Goal: Transaction & Acquisition: Subscribe to service/newsletter

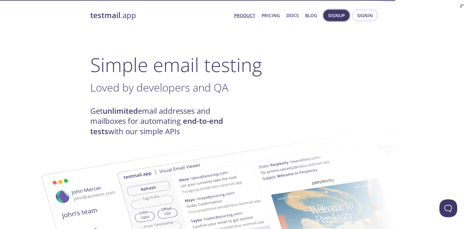
click at [338, 14] on span "Signup" at bounding box center [336, 16] width 17 height 8
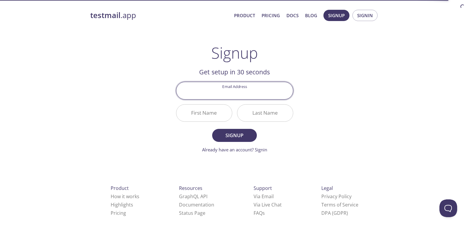
paste input "[EMAIL_ADDRESS][DOMAIN_NAME]"
type input "[EMAIL_ADDRESS][DOMAIN_NAME]"
click at [212, 110] on input "First Name" at bounding box center [204, 112] width 56 height 17
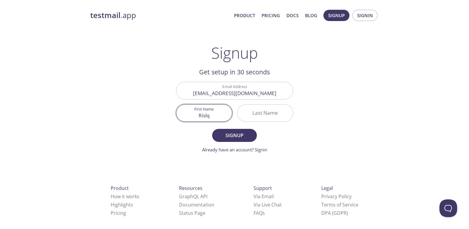
type input "Rislq"
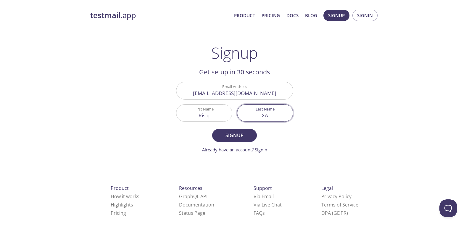
type input "X"
type input "Saeo"
click at [212, 129] on button "Signup" at bounding box center [234, 135] width 44 height 13
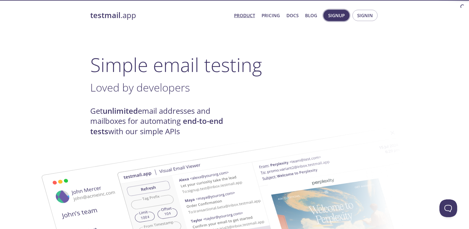
click at [336, 11] on button "Signup" at bounding box center [336, 15] width 26 height 11
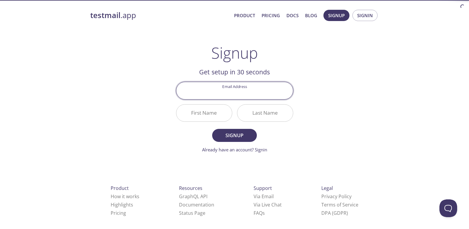
click at [208, 87] on input "Email Address" at bounding box center [234, 90] width 117 height 17
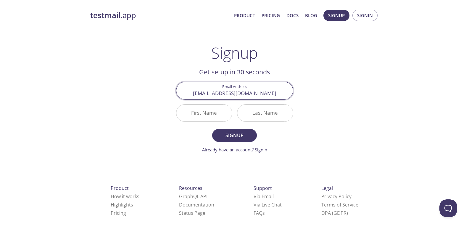
type input "[EMAIL_ADDRESS][DOMAIN_NAME]"
click at [200, 108] on input "First Name" at bounding box center [204, 112] width 56 height 17
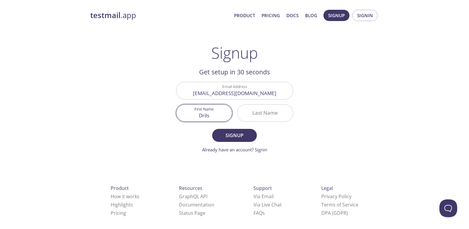
type input "Drils"
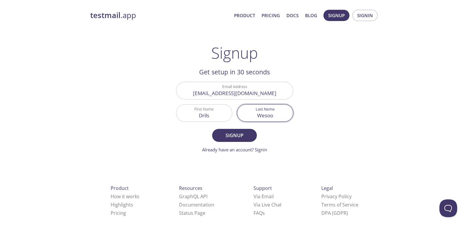
type input "Wesoo"
click at [212, 129] on button "Signup" at bounding box center [234, 135] width 44 height 13
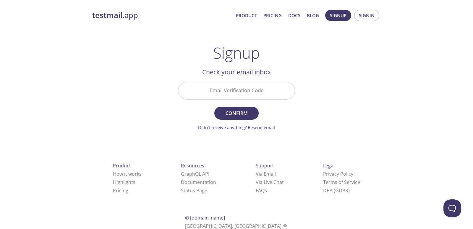
click at [248, 102] on form "Email Verification Code Confirm Didn't receive anything? Resend email" at bounding box center [236, 106] width 117 height 49
click at [241, 93] on input "Email Verification Code" at bounding box center [236, 90] width 117 height 17
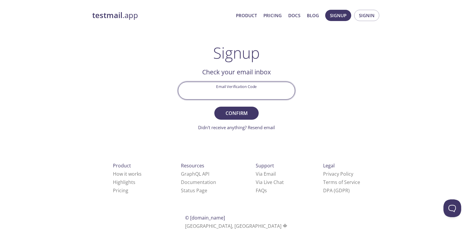
paste input "X48YQHT"
type input "X48YQHT"
click at [232, 105] on form "Email Verification Code X48YQHT Confirm Didn't receive anything? Resend email" at bounding box center [236, 106] width 117 height 49
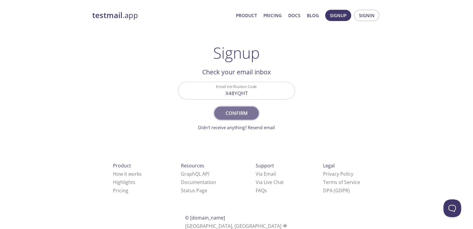
click at [234, 110] on span "Confirm" at bounding box center [236, 113] width 31 height 8
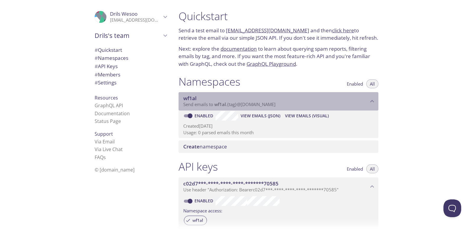
drag, startPoint x: 287, startPoint y: 106, endPoint x: 226, endPoint y: 106, distance: 60.6
click at [228, 106] on p "Send emails to wf1al . {tag} @[DOMAIN_NAME]" at bounding box center [275, 104] width 185 height 6
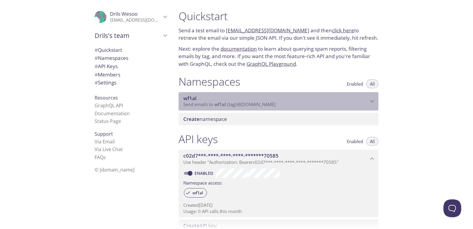
click at [228, 104] on span "Send emails to wf1al . {tag} @[DOMAIN_NAME]" at bounding box center [229, 104] width 92 height 6
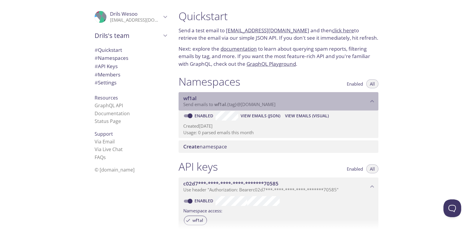
drag, startPoint x: 285, startPoint y: 108, endPoint x: 170, endPoint y: 108, distance: 115.3
click at [188, 107] on div "wf1al Send emails to wf1al . {tag} @[DOMAIN_NAME]" at bounding box center [279, 101] width 200 height 18
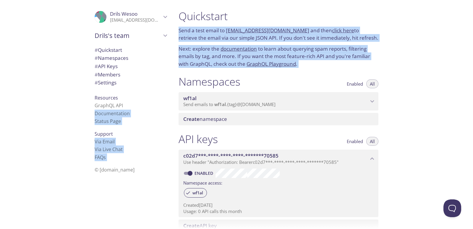
drag, startPoint x: 155, startPoint y: 101, endPoint x: 374, endPoint y: 104, distance: 219.2
click at [371, 104] on div ".cls-1 { fill: #6d5ca8; } .cls-2 { fill: #3fc191; } .cls-3 { fill: #3b4752; } .…" at bounding box center [236, 114] width 473 height 229
click at [377, 106] on div "wf1al Send emails to wf1al . {tag} @[DOMAIN_NAME]" at bounding box center [279, 101] width 200 height 18
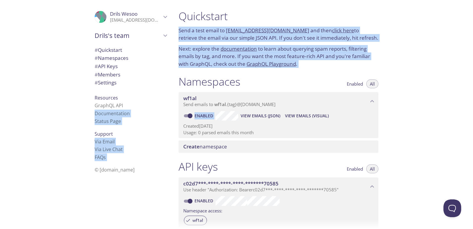
click at [412, 80] on div "Quickstart Send a test email to [EMAIL_ADDRESS][DOMAIN_NAME] and then click her…" at bounding box center [323, 114] width 299 height 229
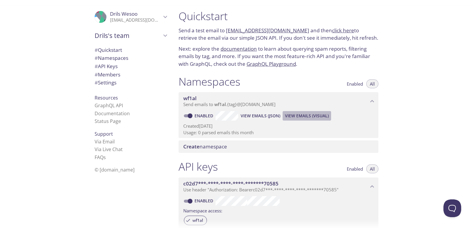
click at [295, 113] on span "View Emails (Visual)" at bounding box center [307, 115] width 44 height 7
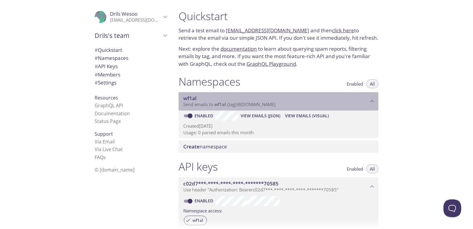
drag, startPoint x: 286, startPoint y: 104, endPoint x: 195, endPoint y: 102, distance: 90.8
click at [196, 102] on p "Send emails to wf1al . {tag} @[DOMAIN_NAME]" at bounding box center [275, 104] width 185 height 6
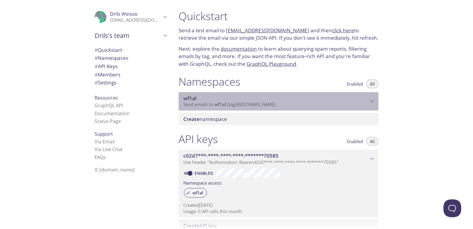
click at [213, 104] on span "Send emails to wf1al . {tag} @[DOMAIN_NAME]" at bounding box center [229, 104] width 92 height 6
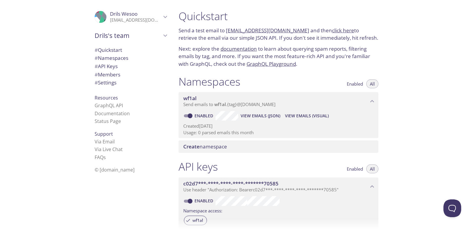
drag, startPoint x: 290, startPoint y: 106, endPoint x: 118, endPoint y: 119, distance: 172.7
click at [118, 119] on div ".cls-1 { fill: #6d5ca8; } .cls-2 { fill: #3fc191; } .cls-3 { fill: #3b4752; } .…" at bounding box center [236, 114] width 473 height 229
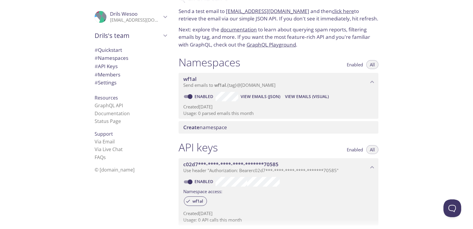
scroll to position [30, 0]
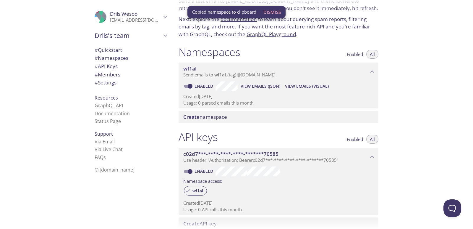
click at [300, 86] on span "View Emails (Visual)" at bounding box center [307, 86] width 44 height 7
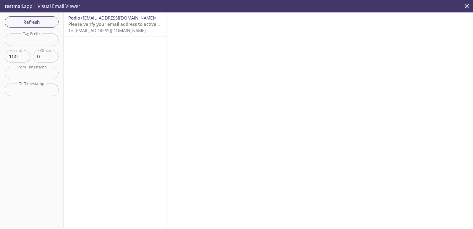
click at [117, 33] on span "To: [EMAIL_ADDRESS][DOMAIN_NAME]" at bounding box center [106, 31] width 77 height 6
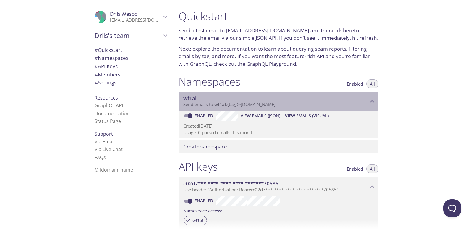
drag, startPoint x: 214, startPoint y: 105, endPoint x: 224, endPoint y: 105, distance: 9.8
click at [224, 105] on span "Send emails to wf1al . {tag} @[DOMAIN_NAME]" at bounding box center [229, 104] width 92 height 6
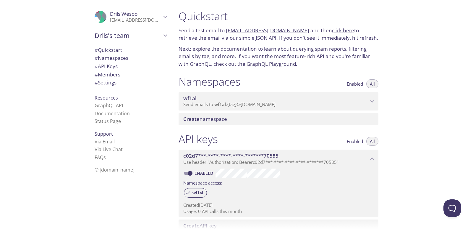
click at [223, 105] on span "wf1al" at bounding box center [220, 104] width 12 height 6
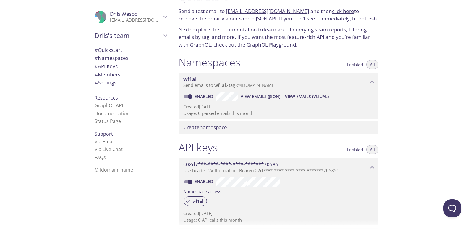
scroll to position [30, 0]
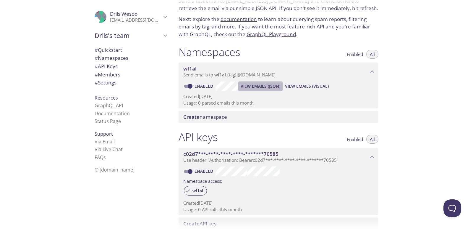
click at [271, 85] on span "View Emails (JSON)" at bounding box center [261, 86] width 40 height 7
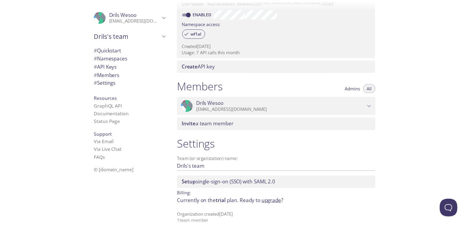
scroll to position [192, 0]
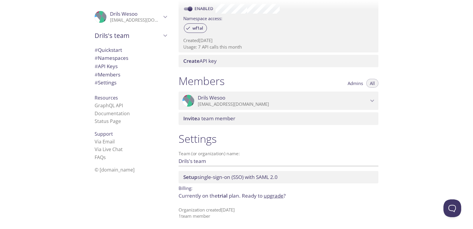
click at [264, 193] on span "Ready to upgrade ?" at bounding box center [264, 195] width 44 height 7
click at [266, 194] on link "upgrade" at bounding box center [274, 195] width 20 height 7
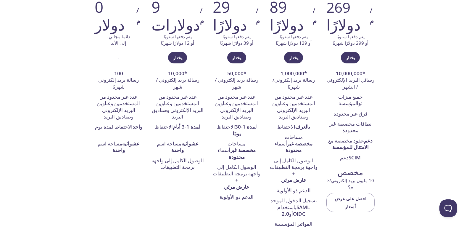
scroll to position [89, 0]
